Goal: Information Seeking & Learning: Learn about a topic

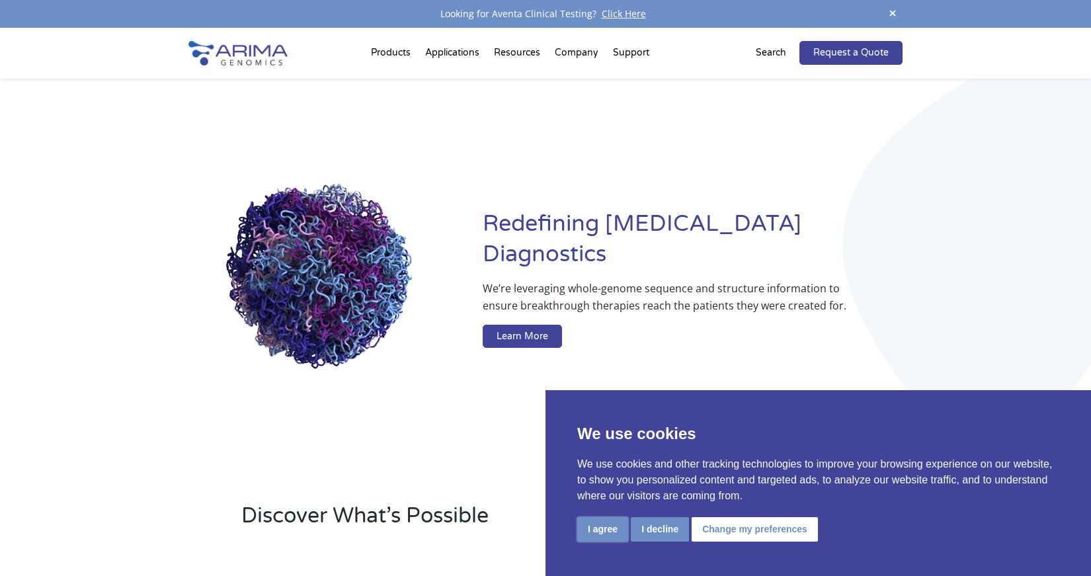
click at [597, 529] on button "I agree" at bounding box center [602, 529] width 51 height 24
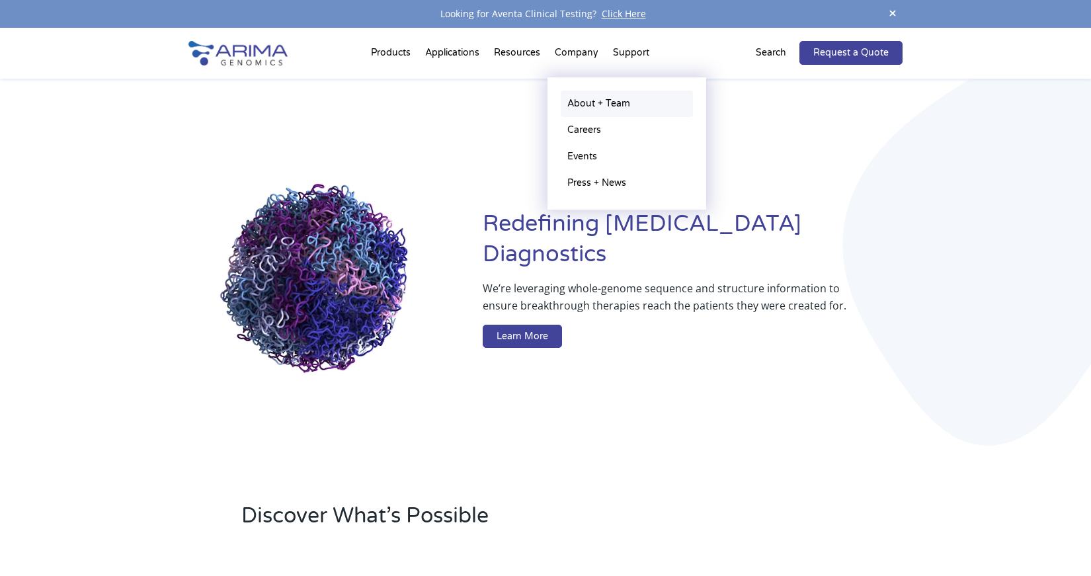
click at [585, 104] on link "About + Team" at bounding box center [627, 104] width 132 height 26
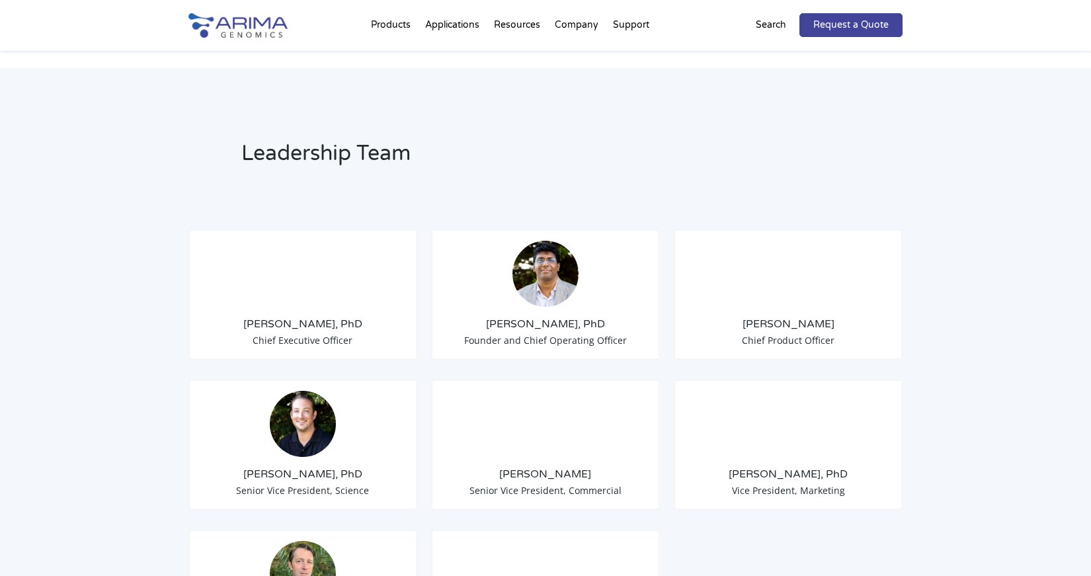
scroll to position [909, 0]
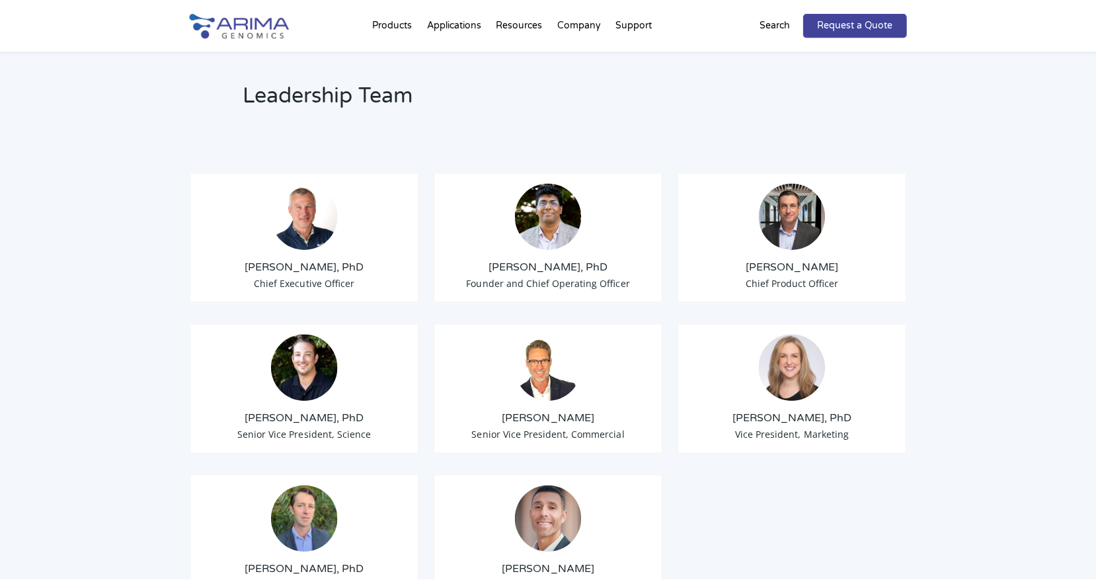
scroll to position [975, 0]
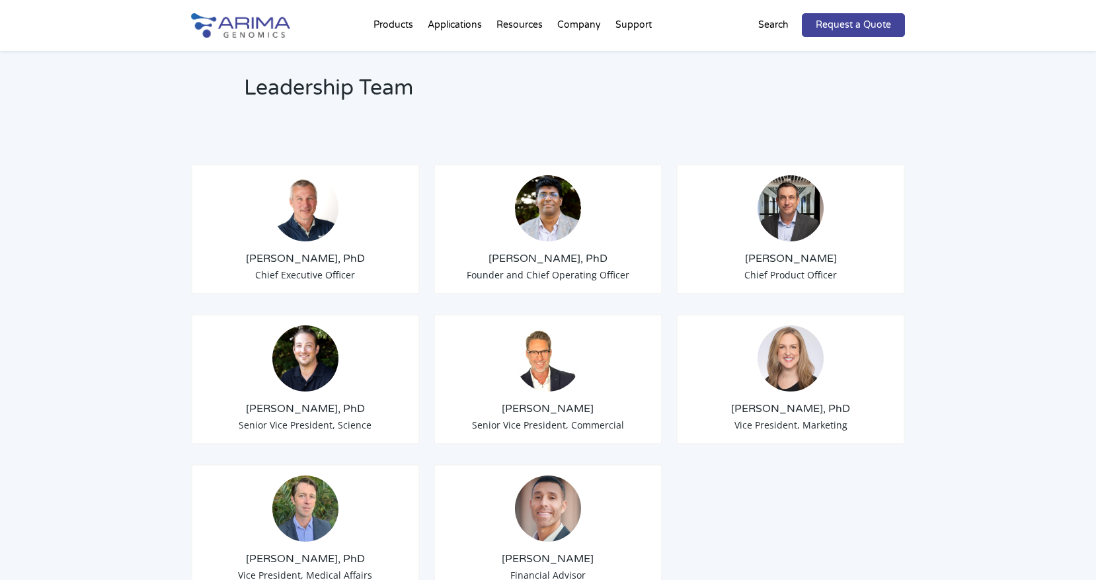
click at [976, 365] on div "Leadership Team Tom Willis, PhD Chief Executive Officer Sid Selvaraj, PhD Found…" at bounding box center [548, 546] width 1096 height 1087
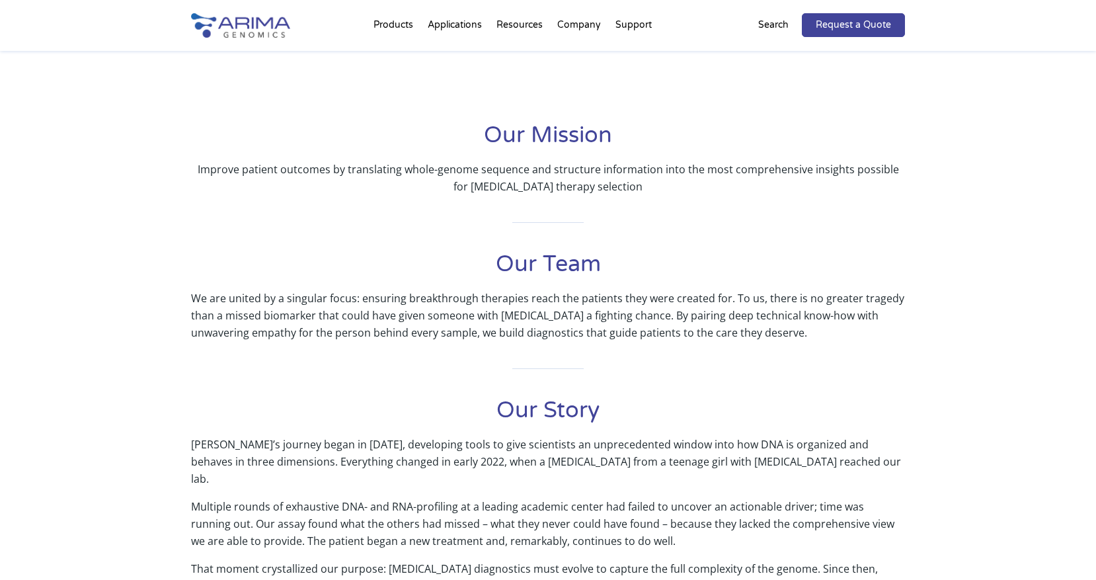
scroll to position [0, 0]
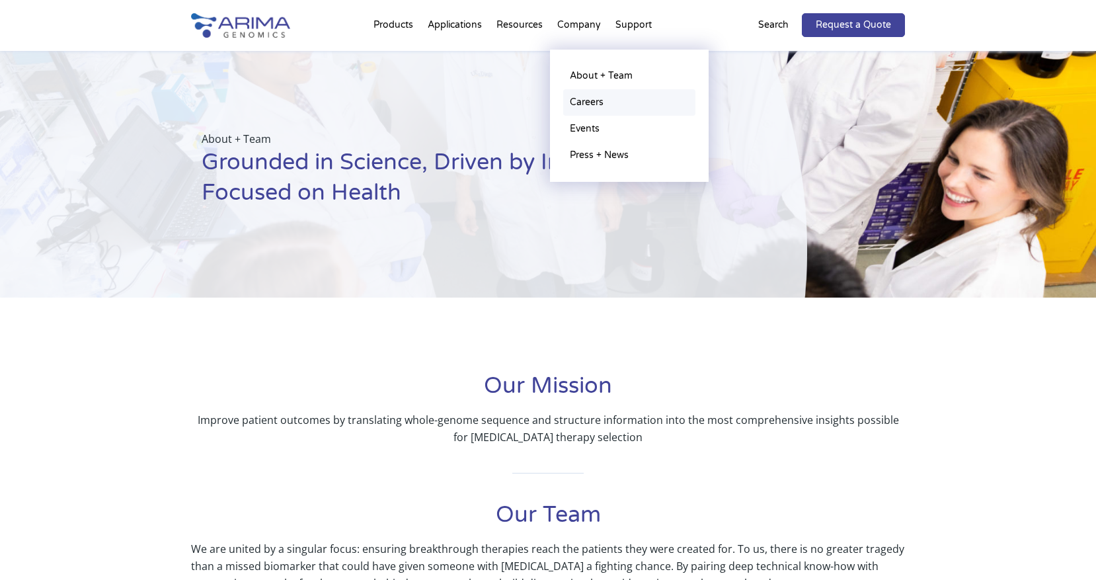
click at [581, 103] on link "Careers" at bounding box center [629, 102] width 132 height 26
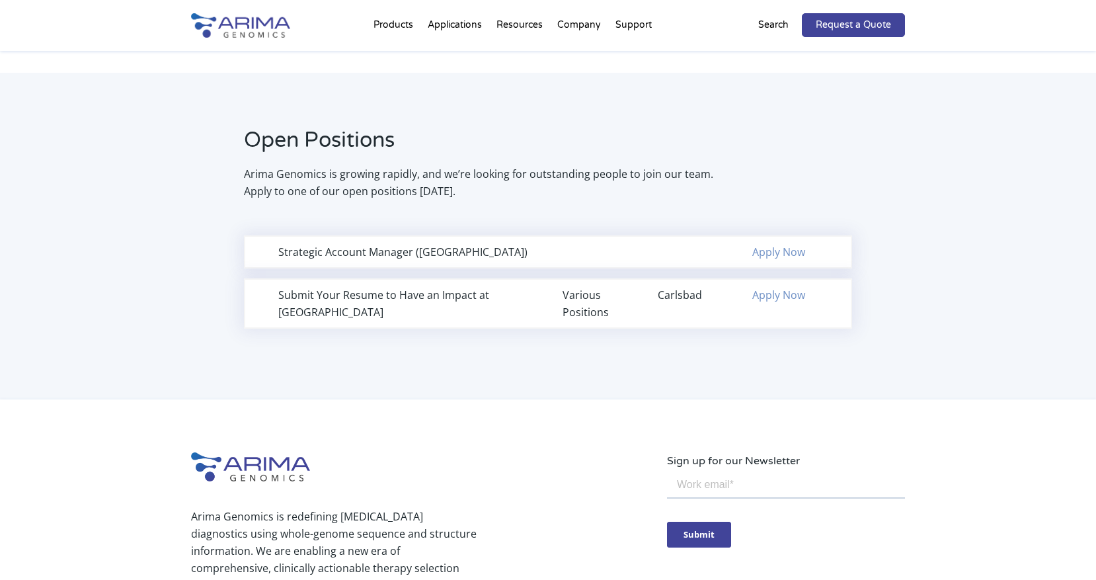
scroll to position [798, 0]
click at [848, 359] on div "Open Positions Arima Genomics is growing rapidly, and we’re looking for outstan…" at bounding box center [548, 236] width 1096 height 327
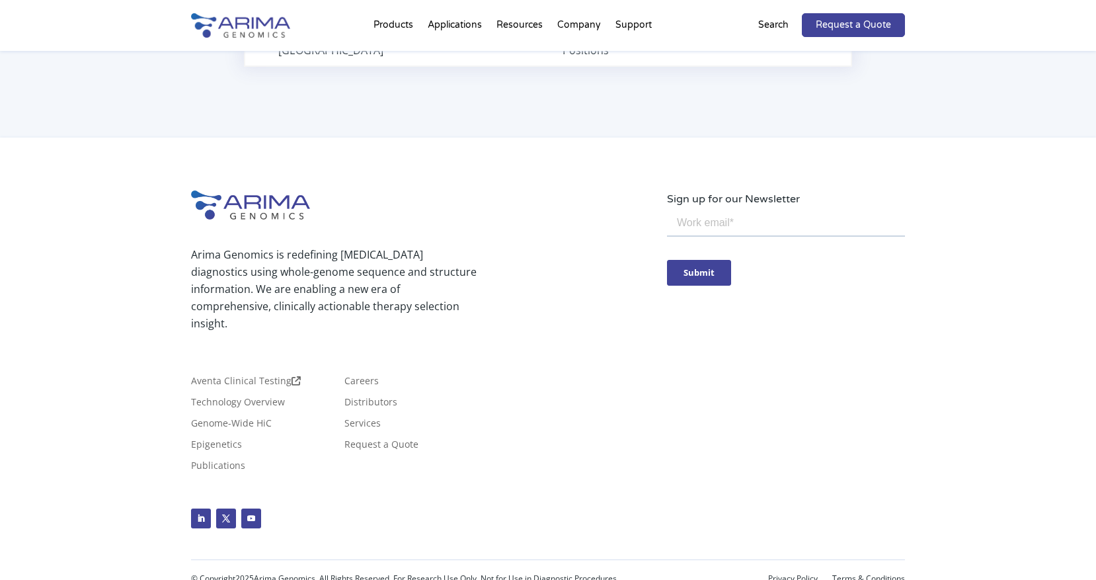
scroll to position [0, 0]
